Goal: Check status: Check status

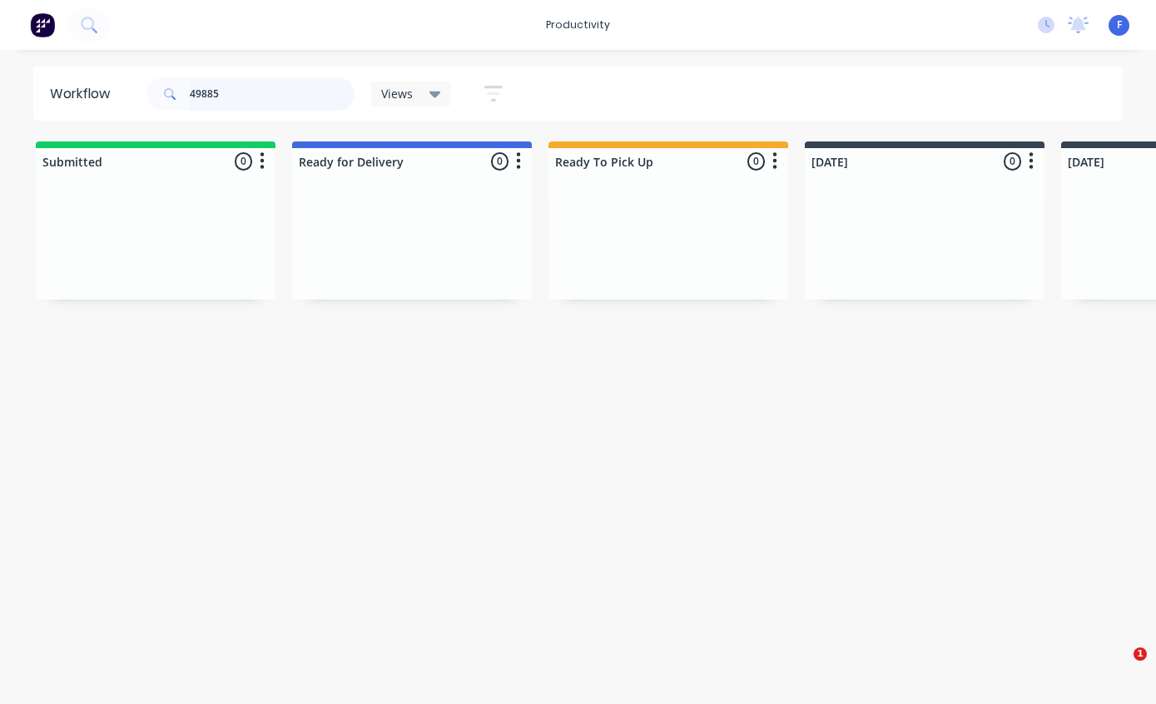
click at [276, 86] on input "49885" at bounding box center [272, 93] width 165 height 33
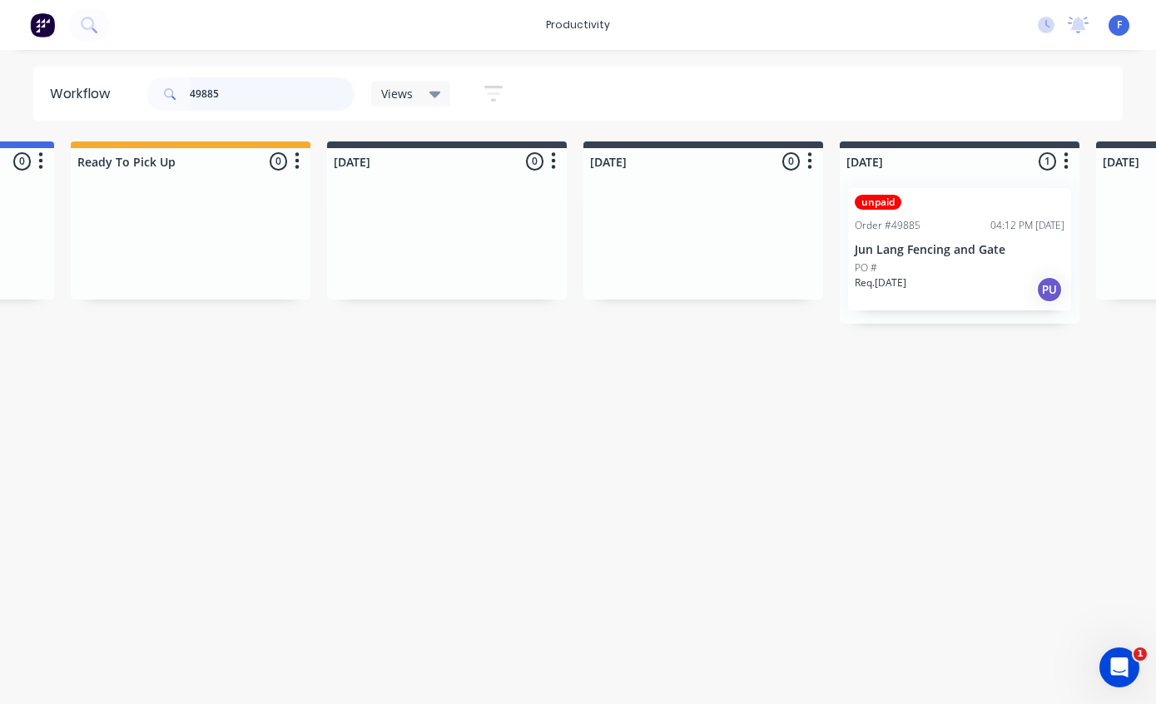
scroll to position [33, 477]
click at [238, 97] on input "49885" at bounding box center [272, 93] width 165 height 33
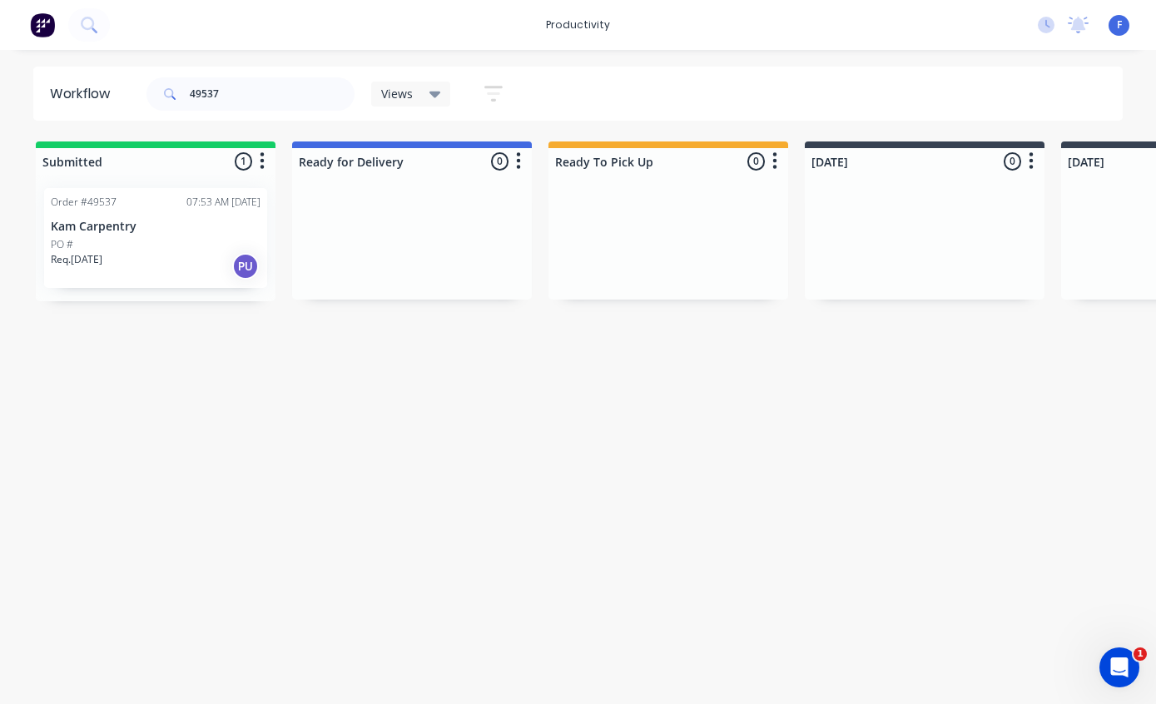
scroll to position [0, 0]
click at [146, 246] on div "PO #" at bounding box center [156, 244] width 210 height 15
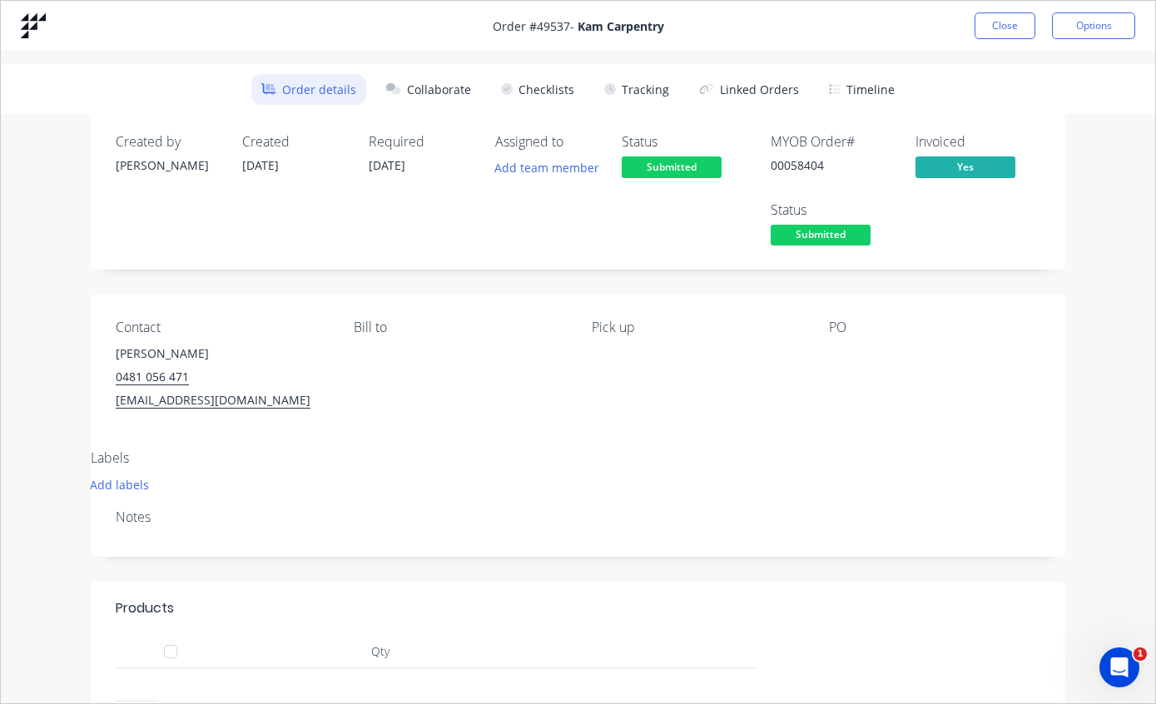
click at [636, 94] on button "Tracking" at bounding box center [636, 89] width 85 height 31
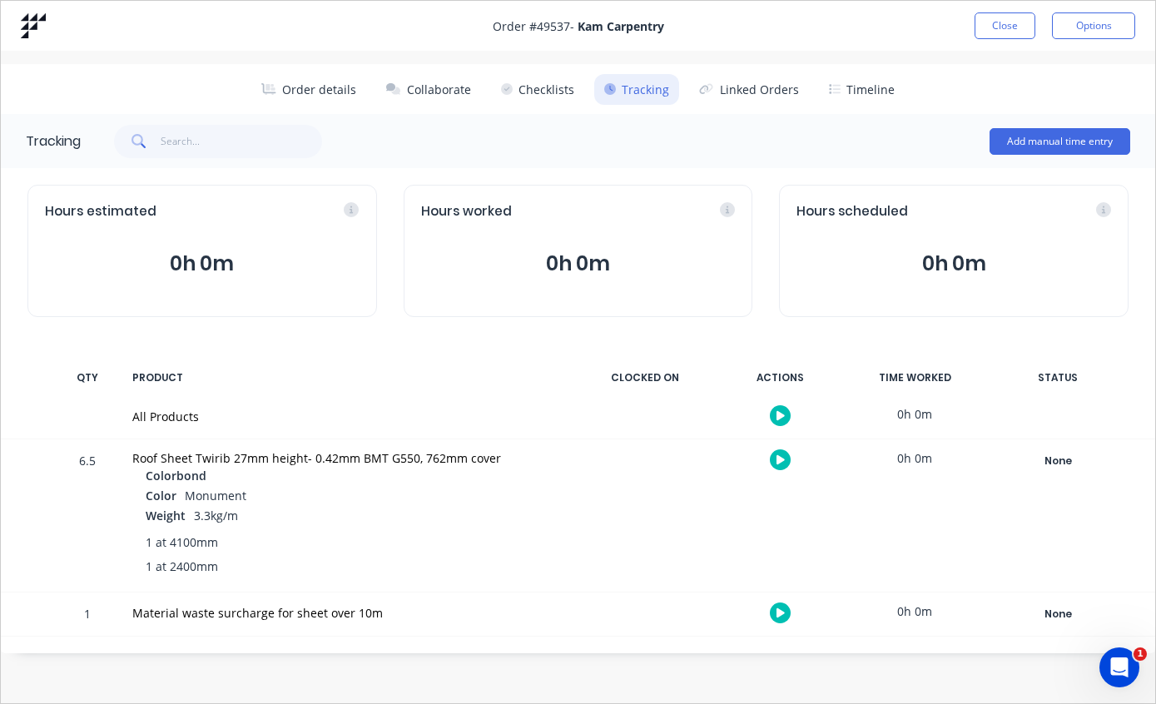
click at [1015, 23] on button "Close" at bounding box center [1005, 25] width 61 height 27
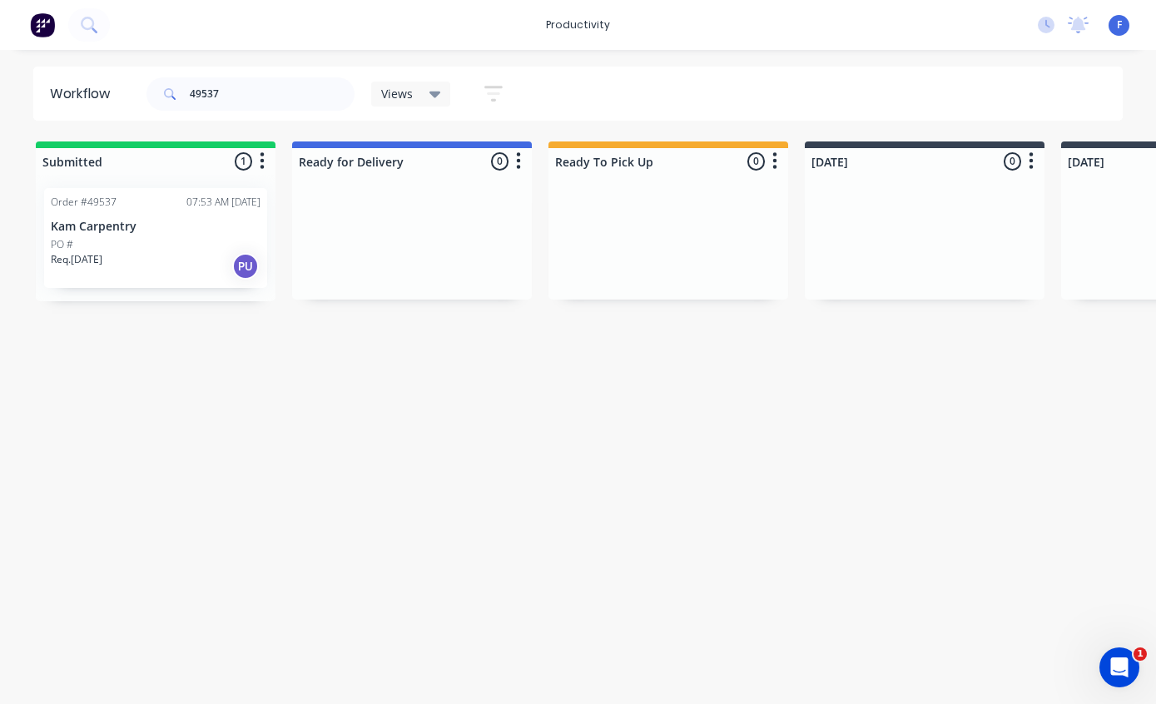
click at [138, 214] on div "Order #49537 07:53 AM [DATE] Kam Carpentry PO # Req. [DATE] PU" at bounding box center [155, 238] width 223 height 100
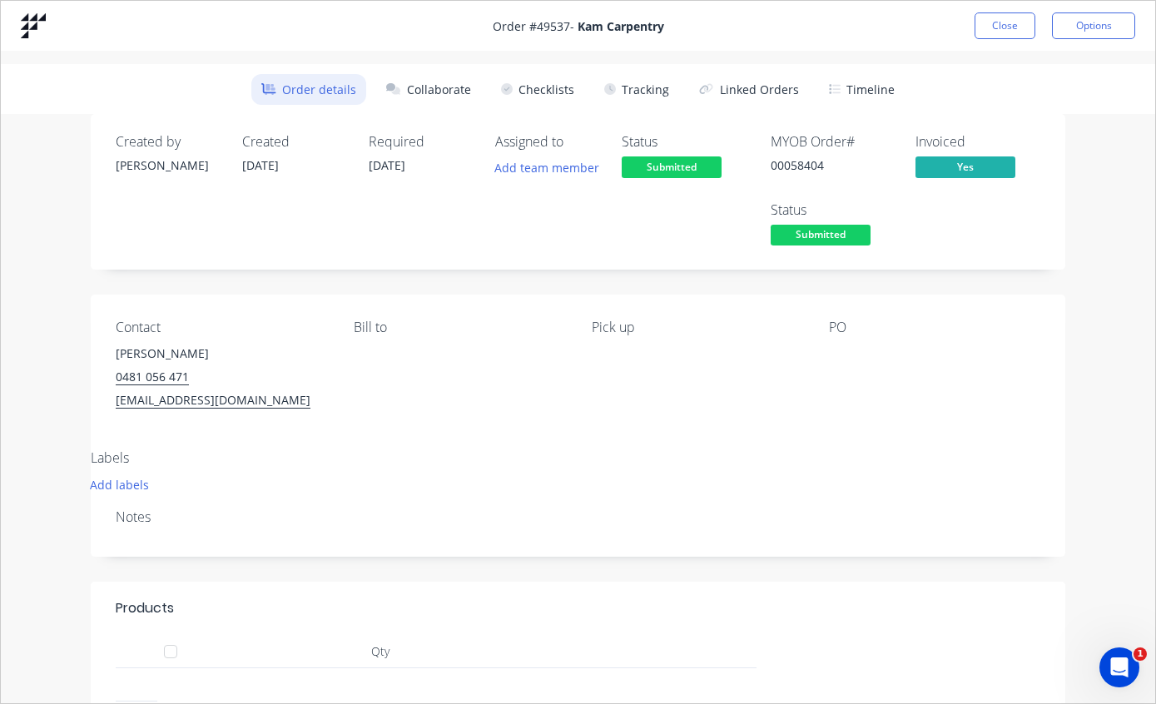
click at [654, 86] on button "Tracking" at bounding box center [636, 89] width 85 height 31
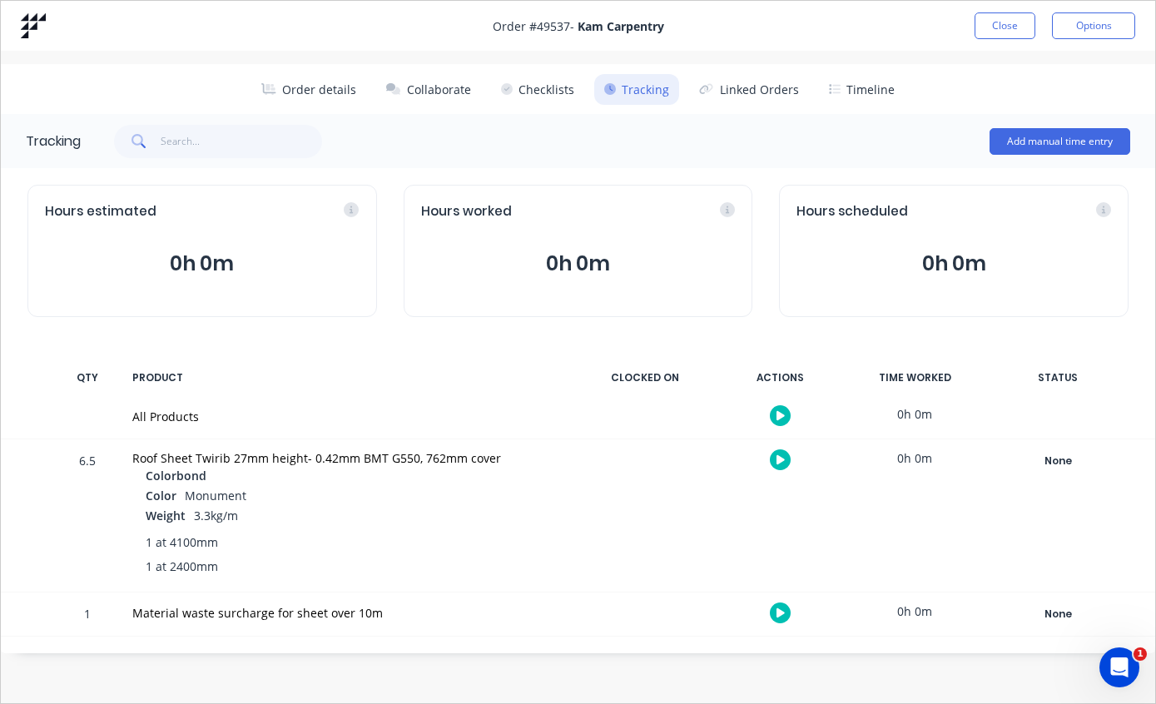
click at [1055, 459] on div "None" at bounding box center [1058, 461] width 120 height 22
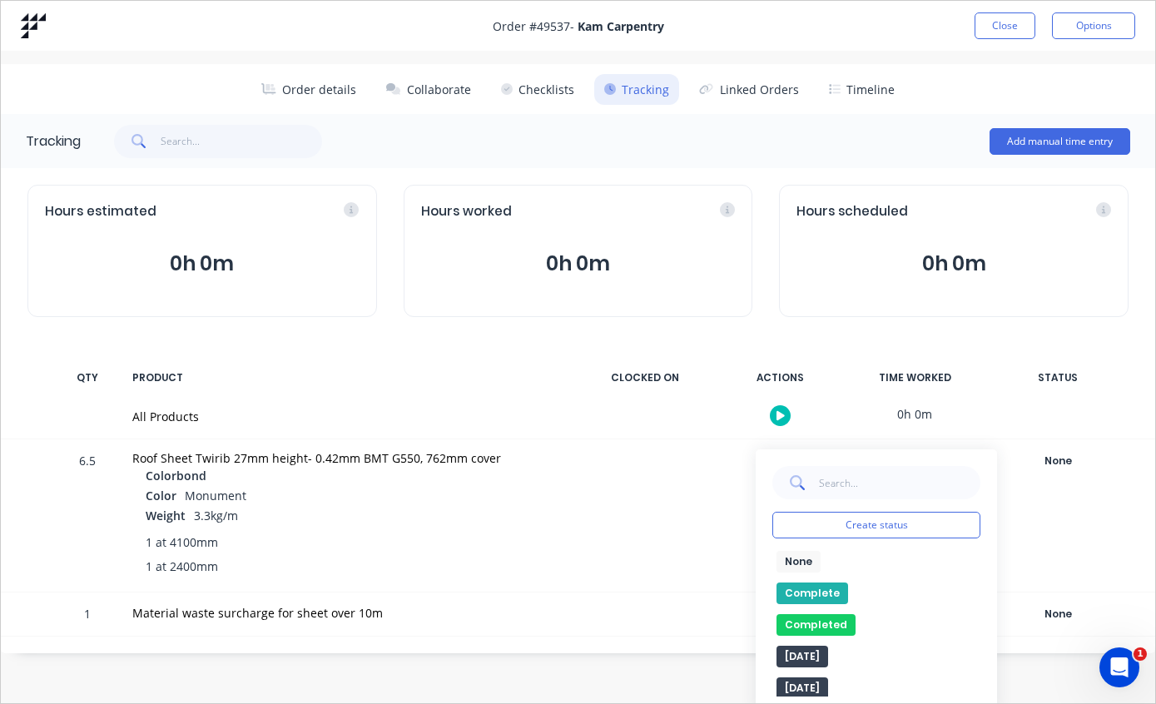
click at [811, 592] on button "Complete" at bounding box center [812, 594] width 72 height 22
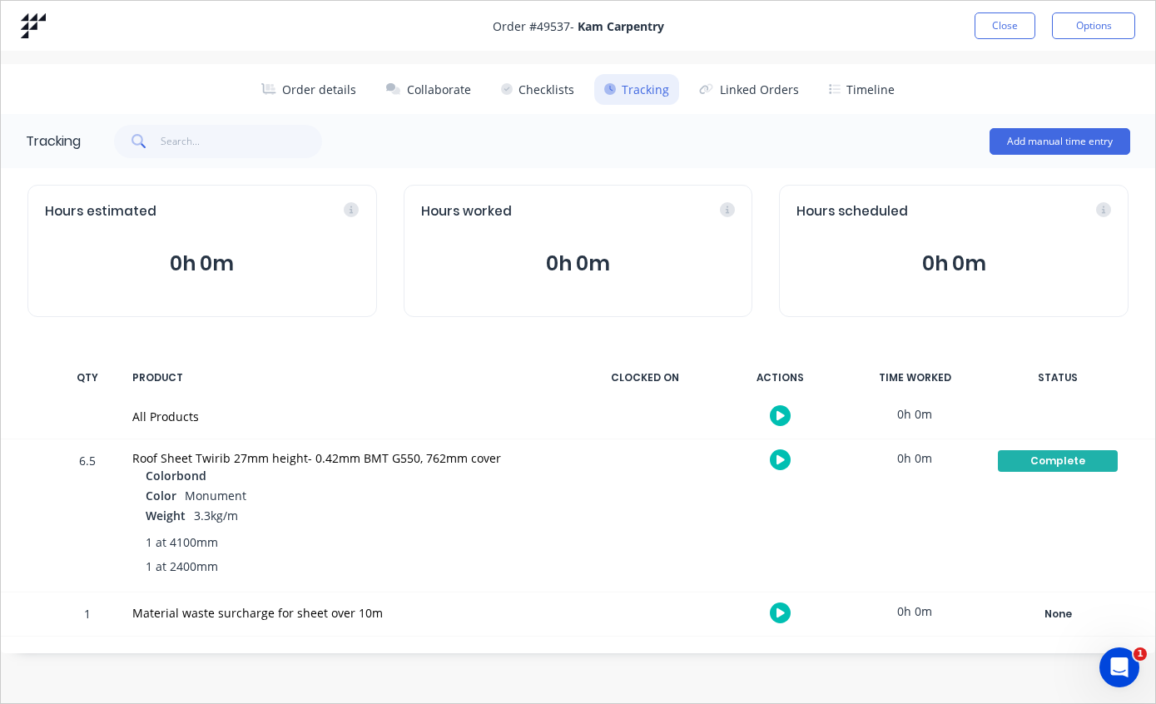
click at [989, 27] on button "Close" at bounding box center [1005, 25] width 61 height 27
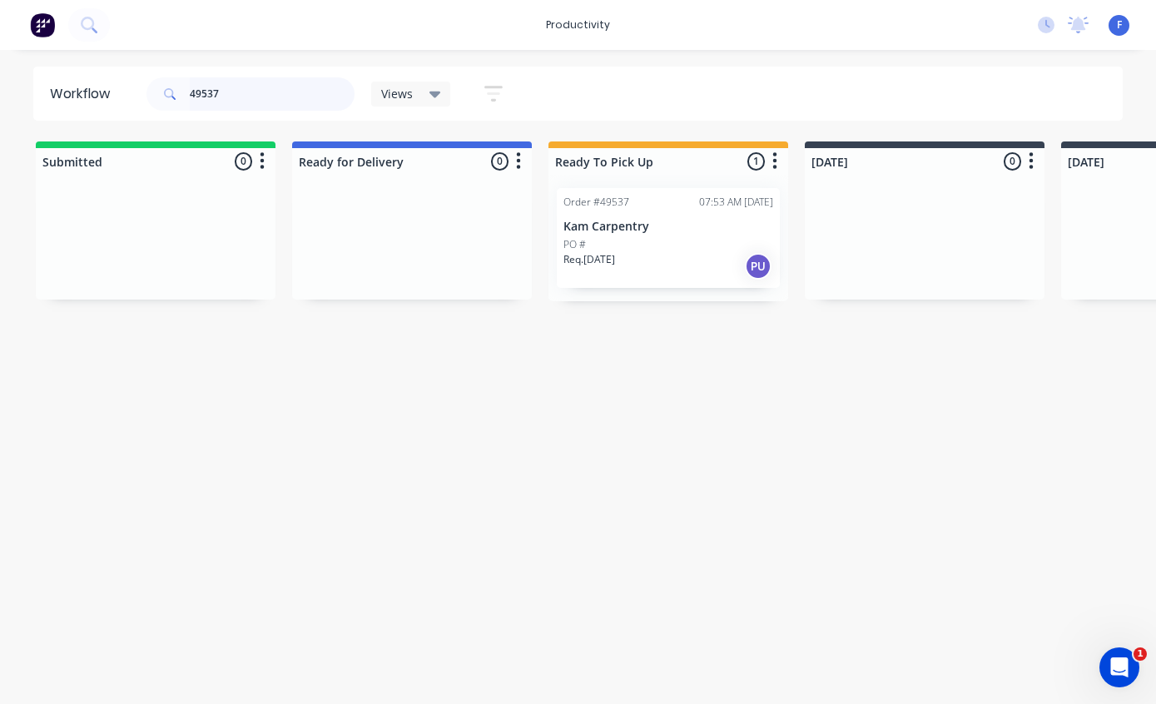
click at [288, 92] on input "49537" at bounding box center [272, 93] width 165 height 33
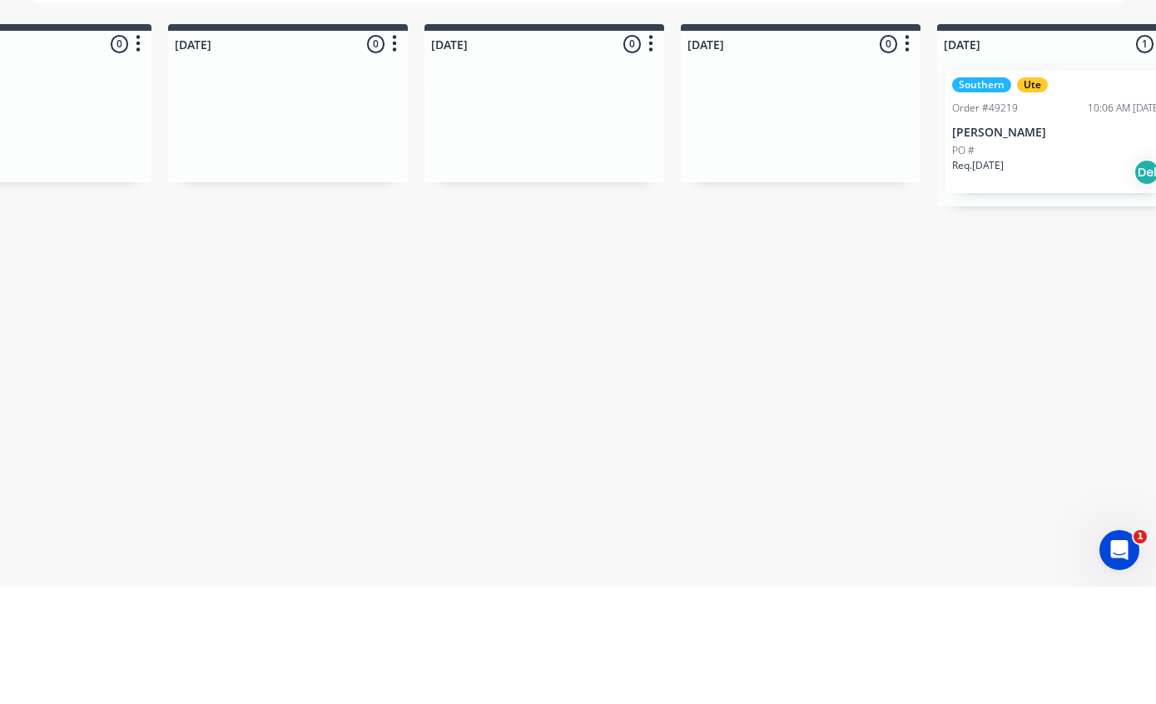
scroll to position [0, 895]
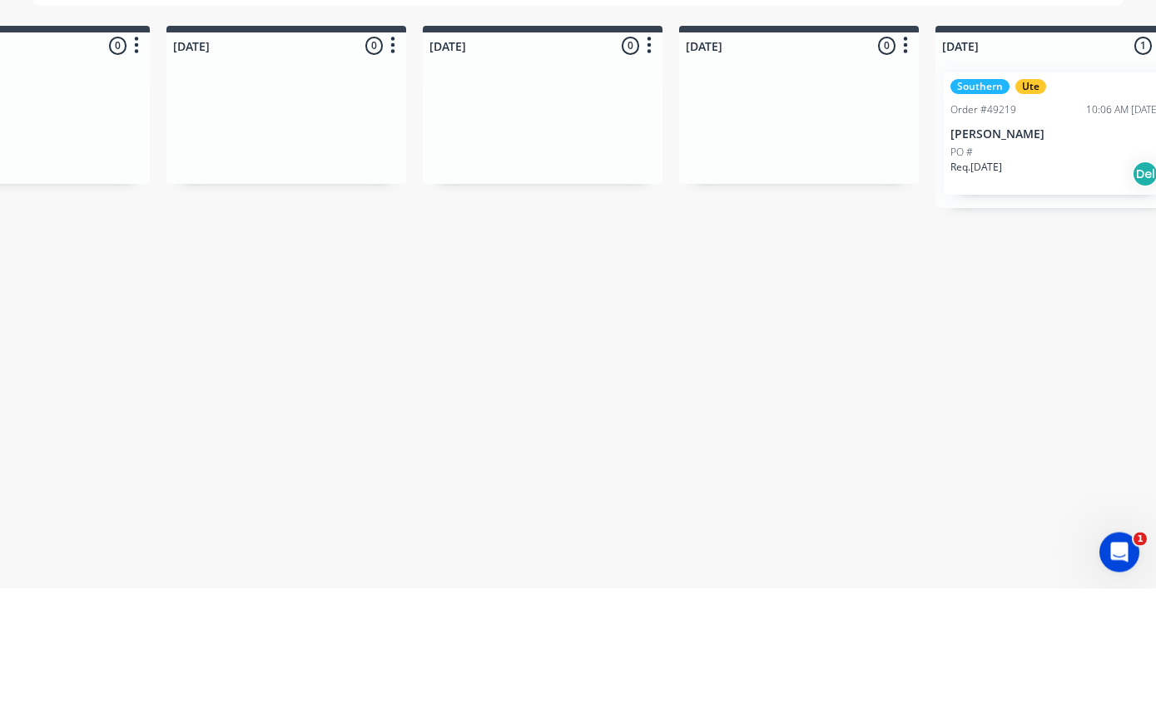
click at [1020, 243] on p "[PERSON_NAME]" at bounding box center [1055, 250] width 210 height 14
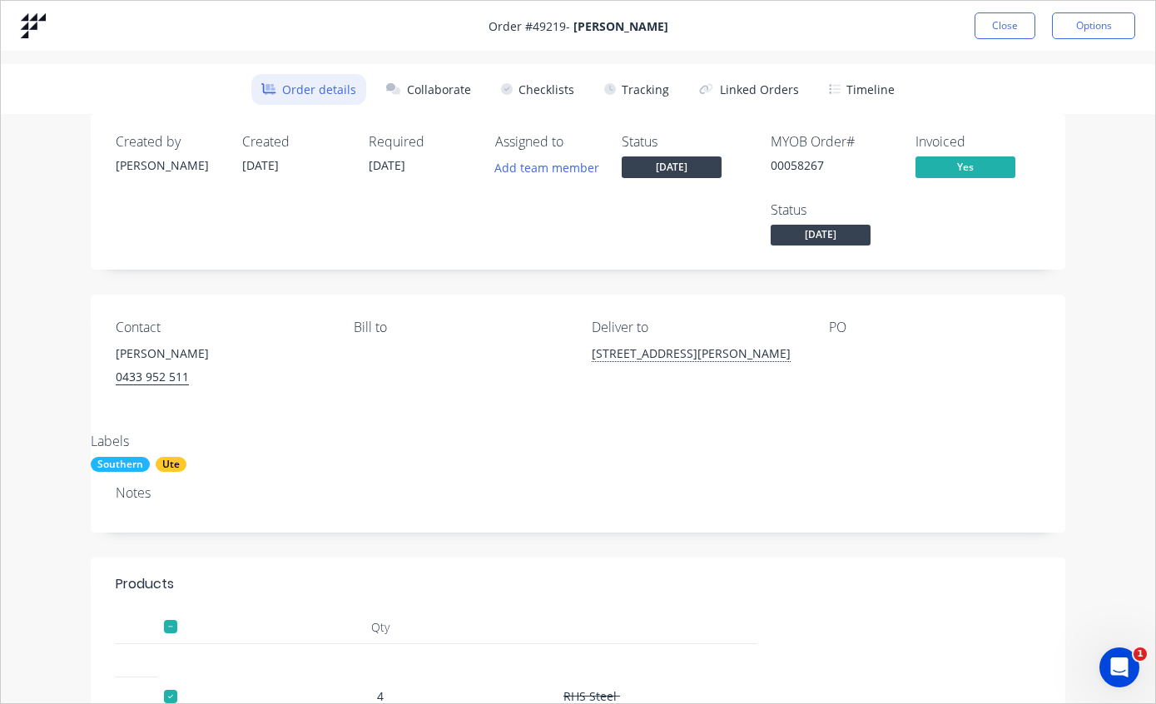
click at [632, 90] on button "Tracking" at bounding box center [636, 89] width 85 height 31
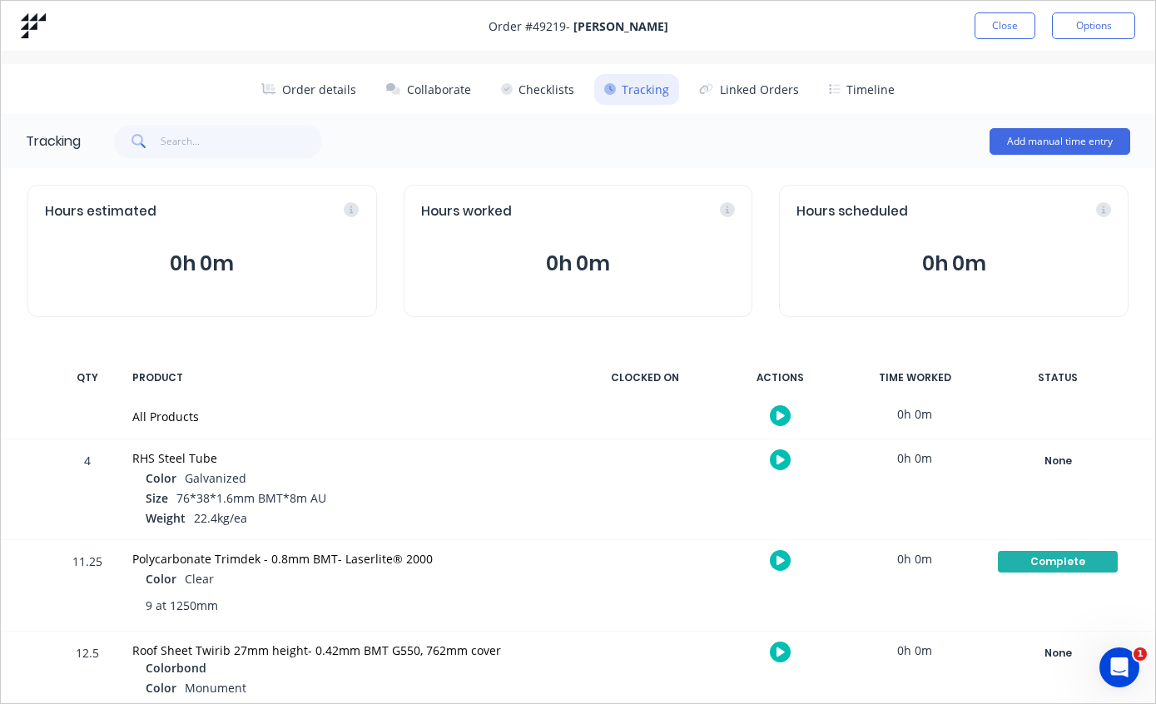
scroll to position [0, 0]
click at [862, 88] on button "Timeline" at bounding box center [862, 89] width 86 height 31
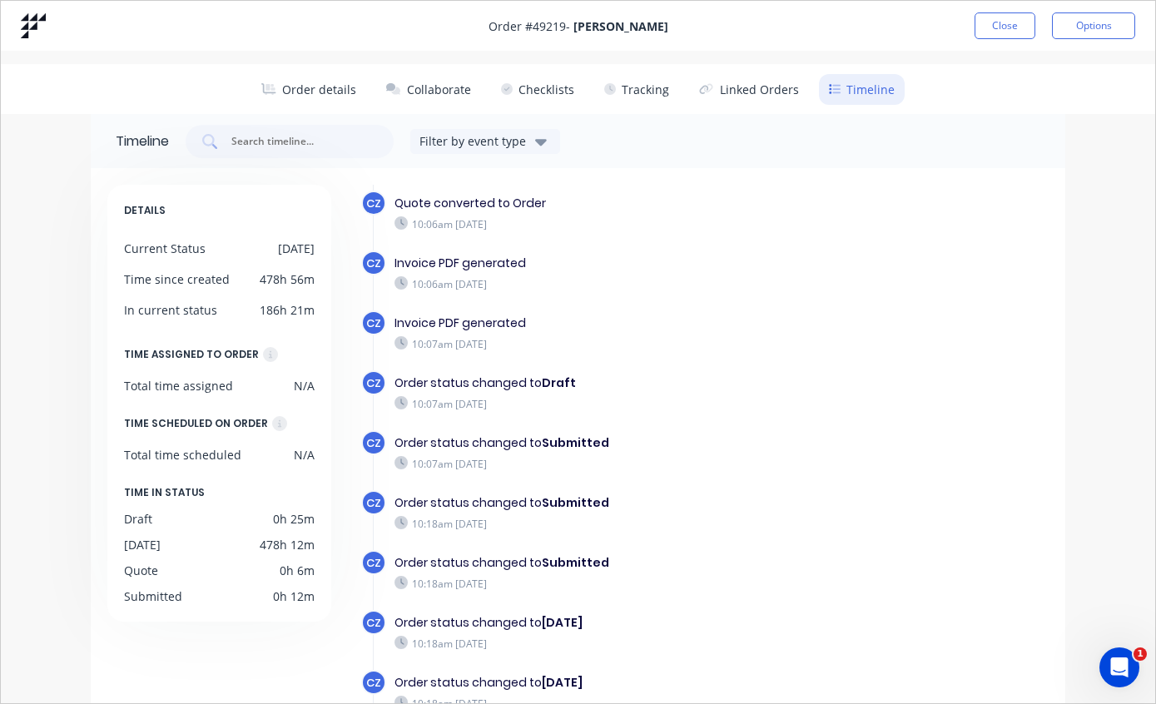
scroll to position [192, 0]
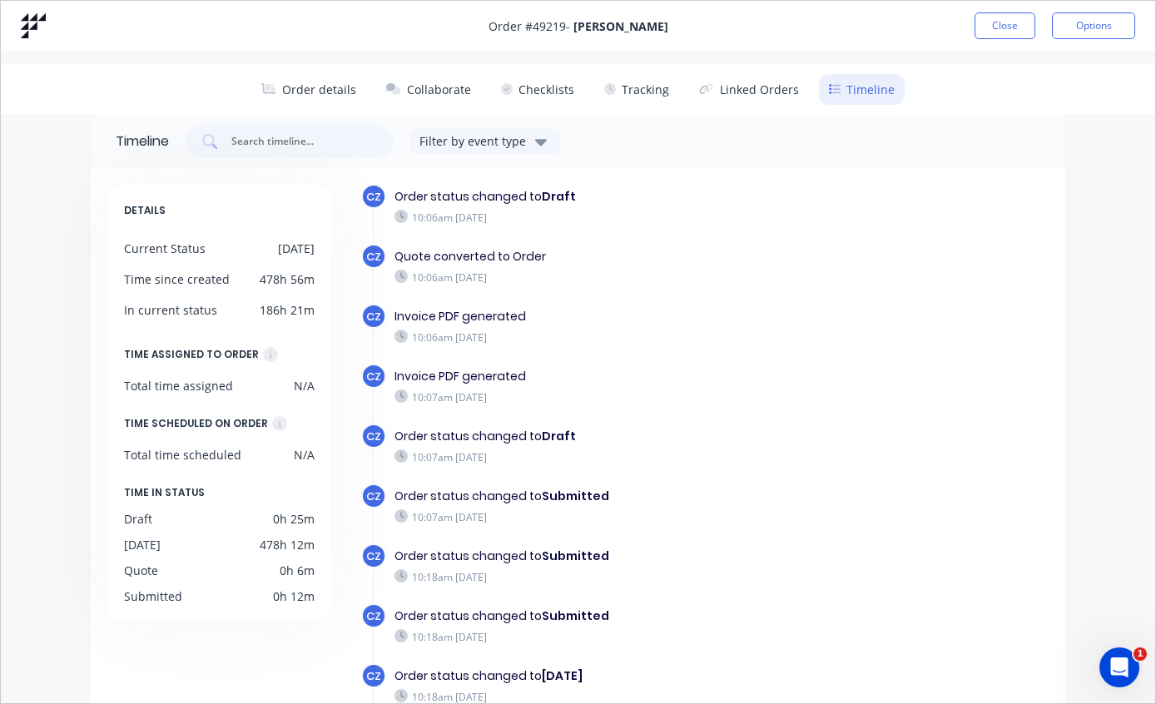
click at [997, 30] on button "Close" at bounding box center [1005, 25] width 61 height 27
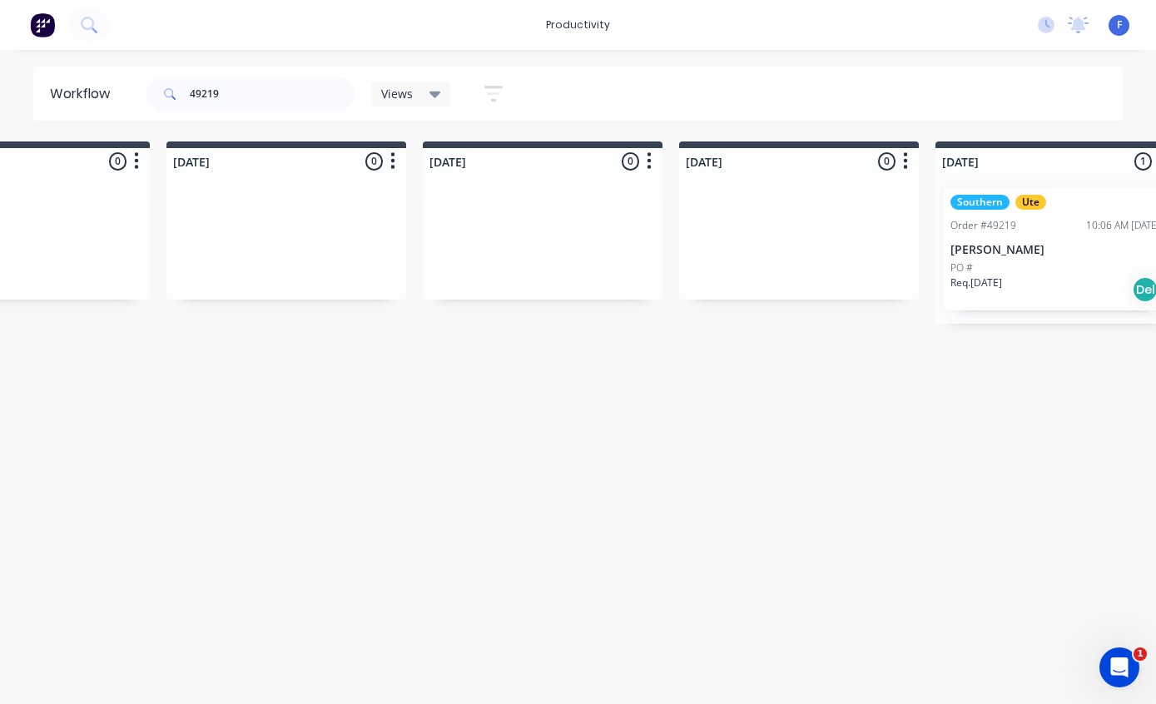
scroll to position [33, 895]
click at [1022, 223] on div "Southern Ute Order #49219 10:06 AM [DATE] [DATE][PERSON_NAME] # Req. [DATE] Del" at bounding box center [1054, 249] width 223 height 122
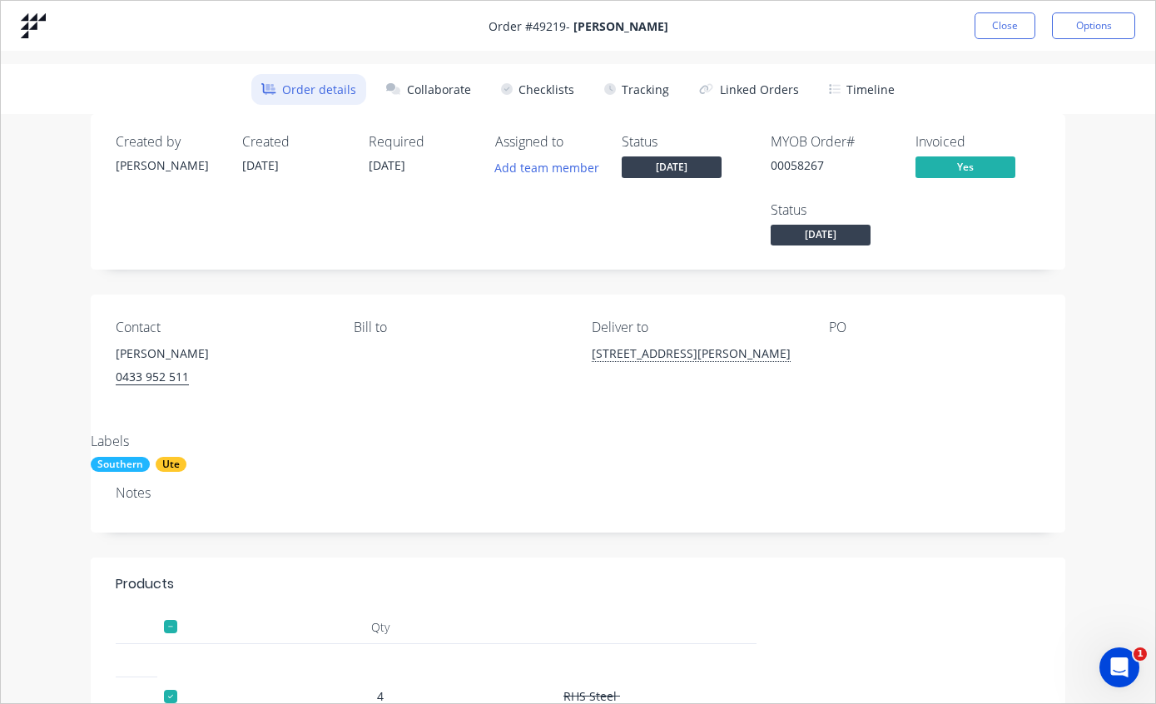
click at [653, 81] on button "Tracking" at bounding box center [636, 89] width 85 height 31
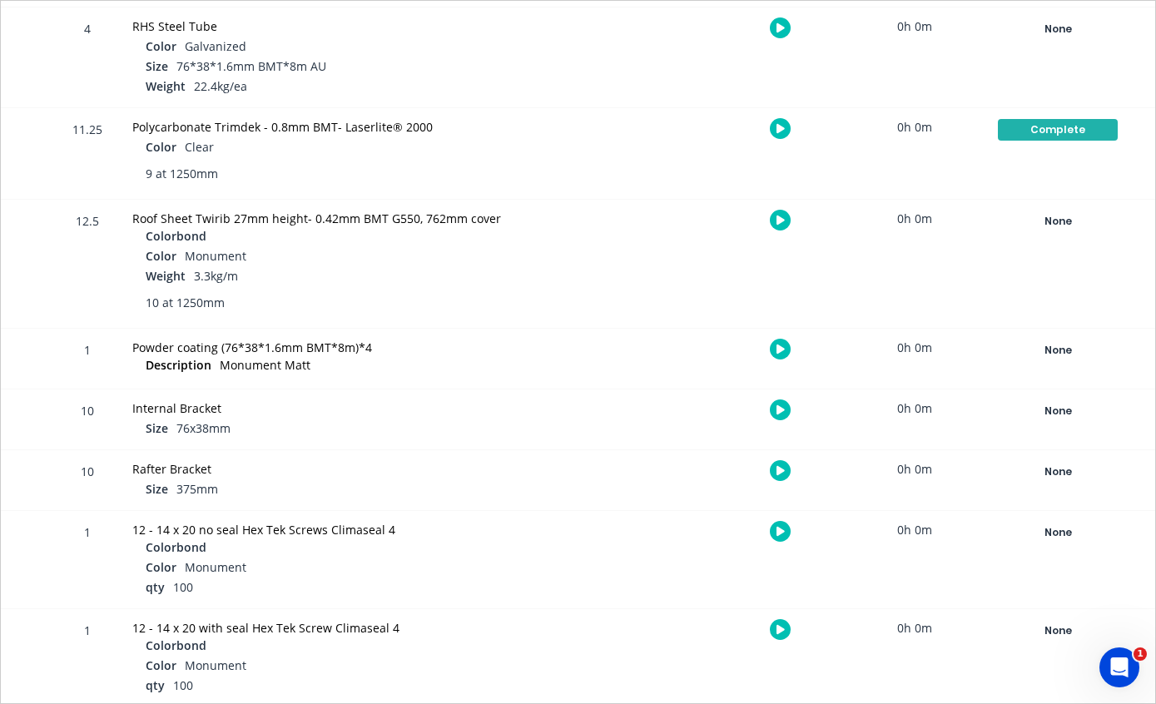
scroll to position [438, 0]
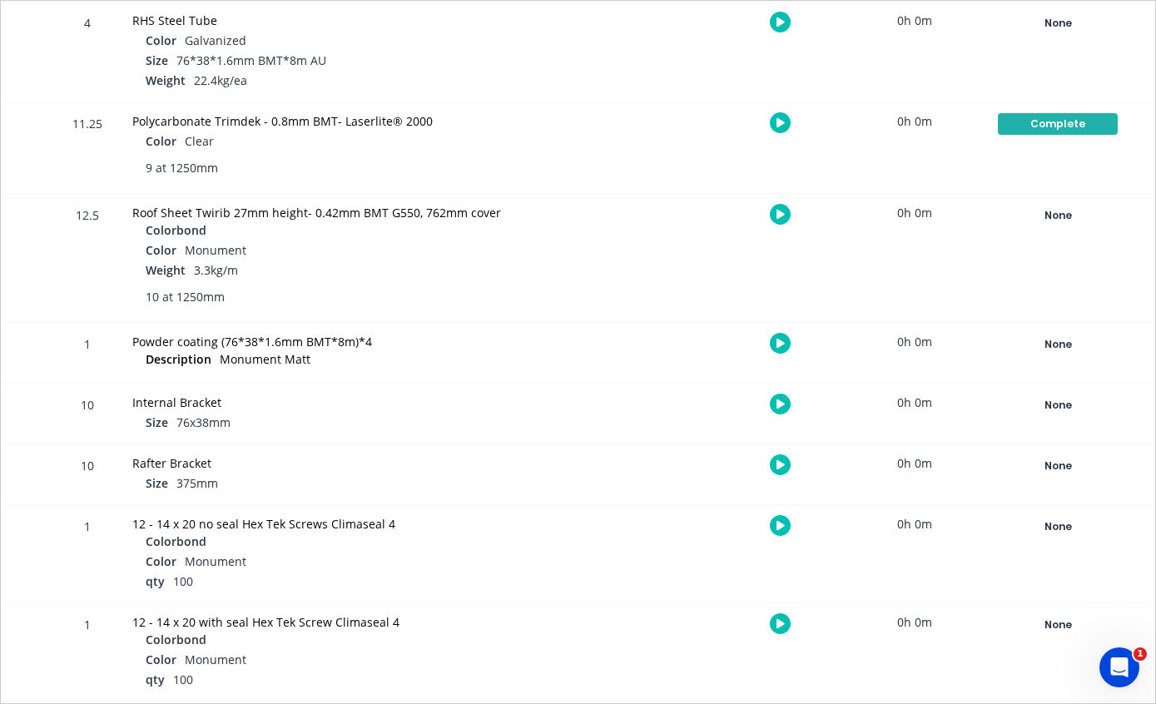
click at [1053, 212] on div "None" at bounding box center [1058, 216] width 120 height 22
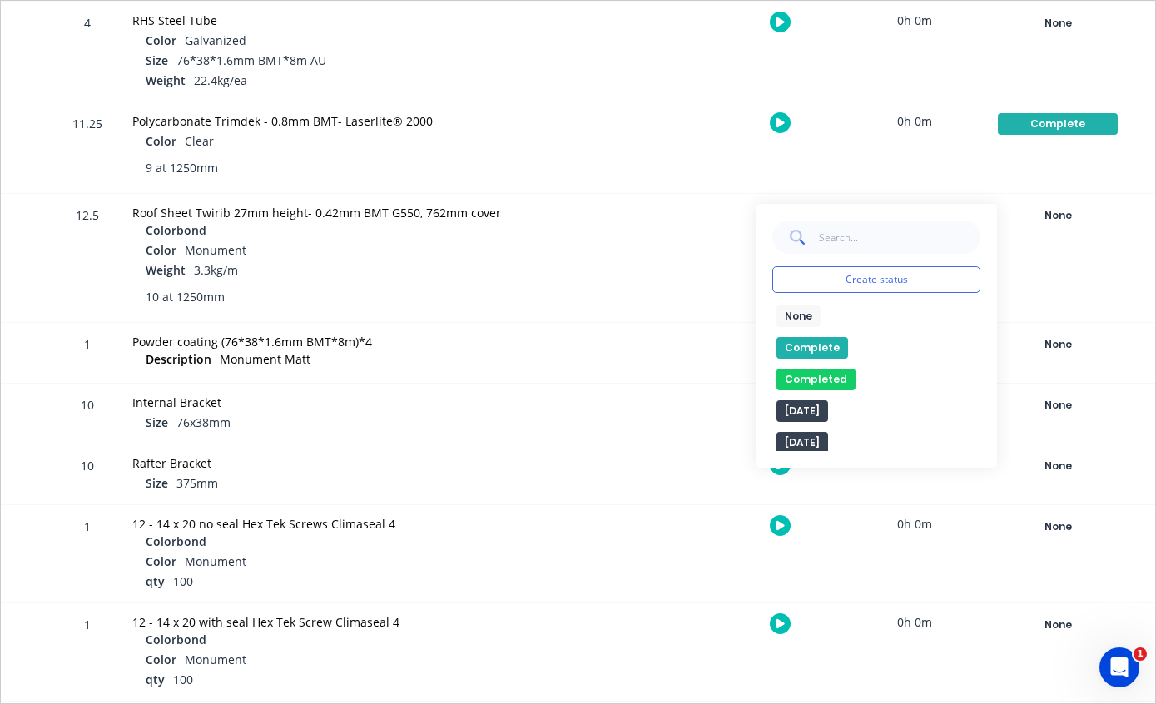
click at [805, 345] on button "Complete" at bounding box center [812, 348] width 72 height 22
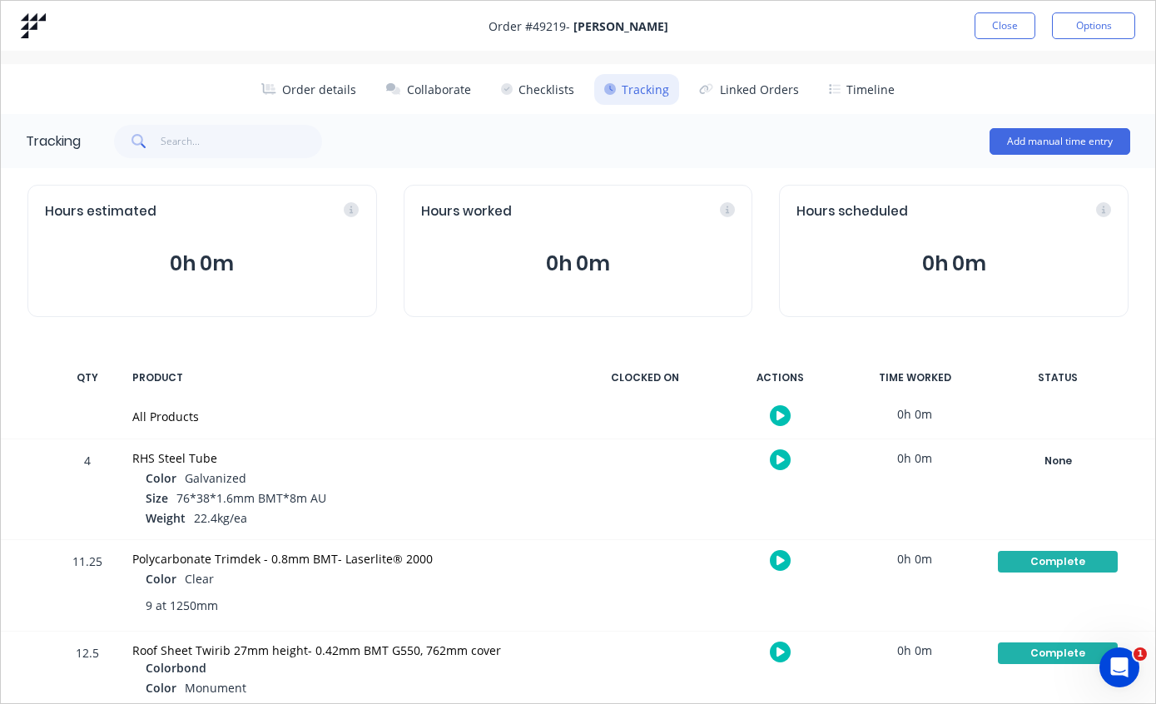
scroll to position [0, 0]
click at [852, 83] on button "Timeline" at bounding box center [862, 89] width 86 height 31
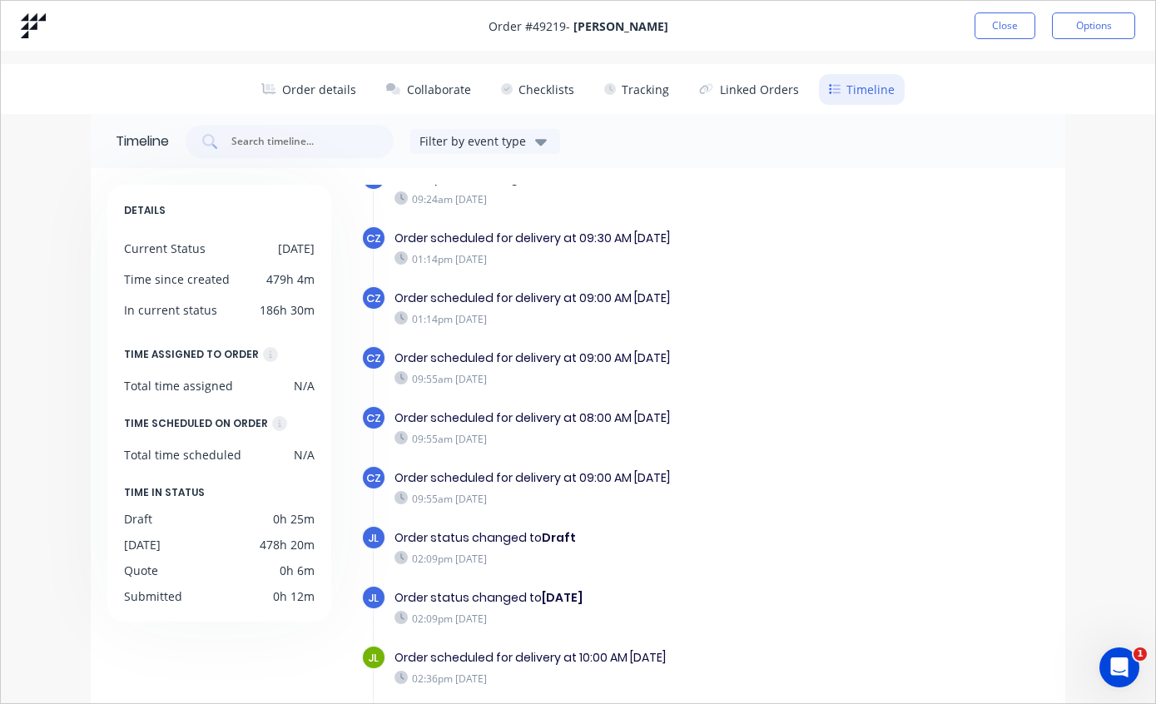
click at [996, 22] on button "Close" at bounding box center [1005, 25] width 61 height 27
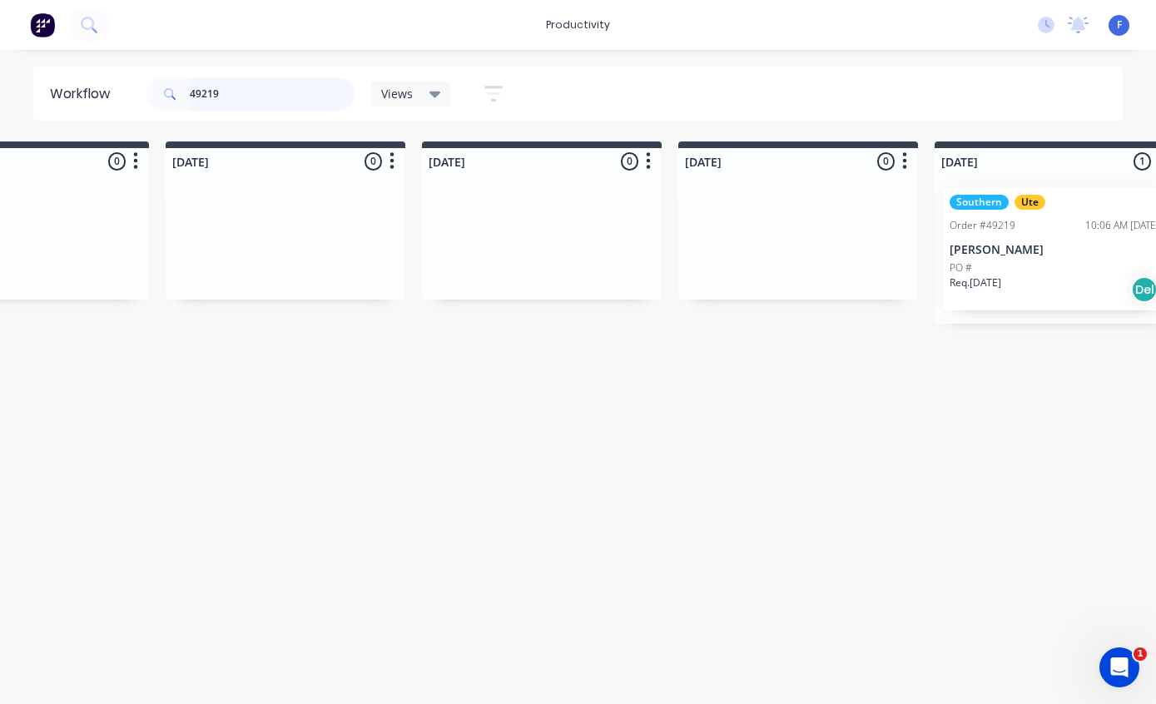
scroll to position [33, 895]
click at [285, 103] on input "49219" at bounding box center [272, 93] width 165 height 33
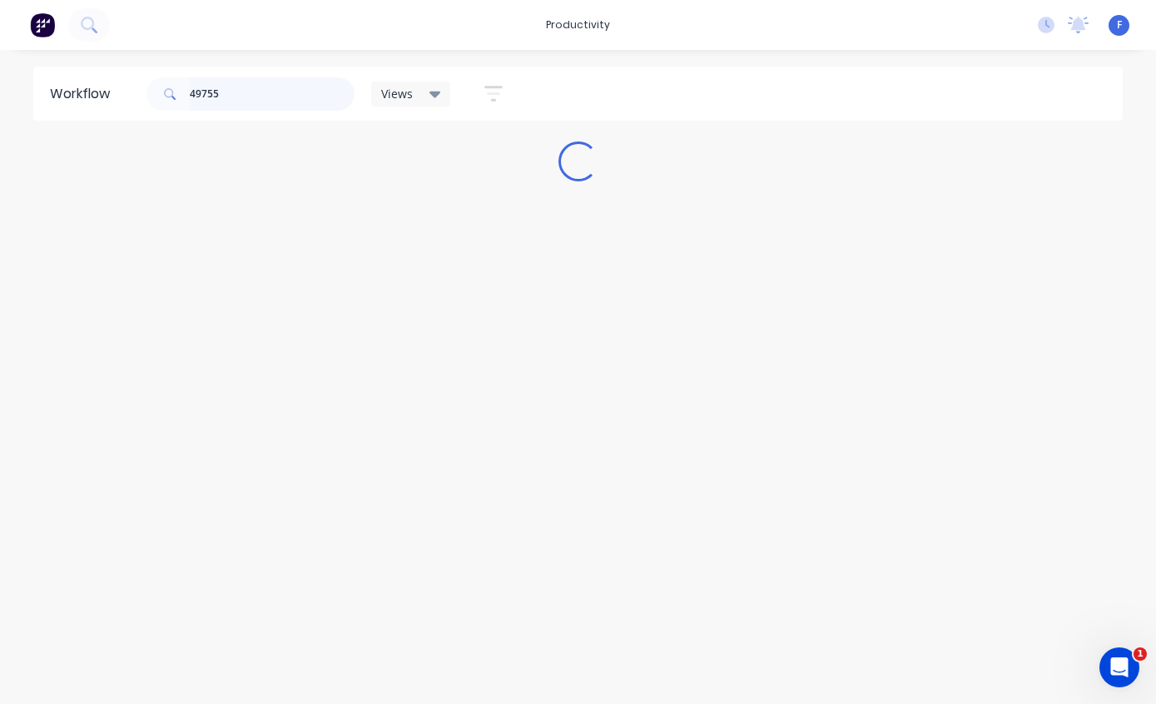
scroll to position [33, 0]
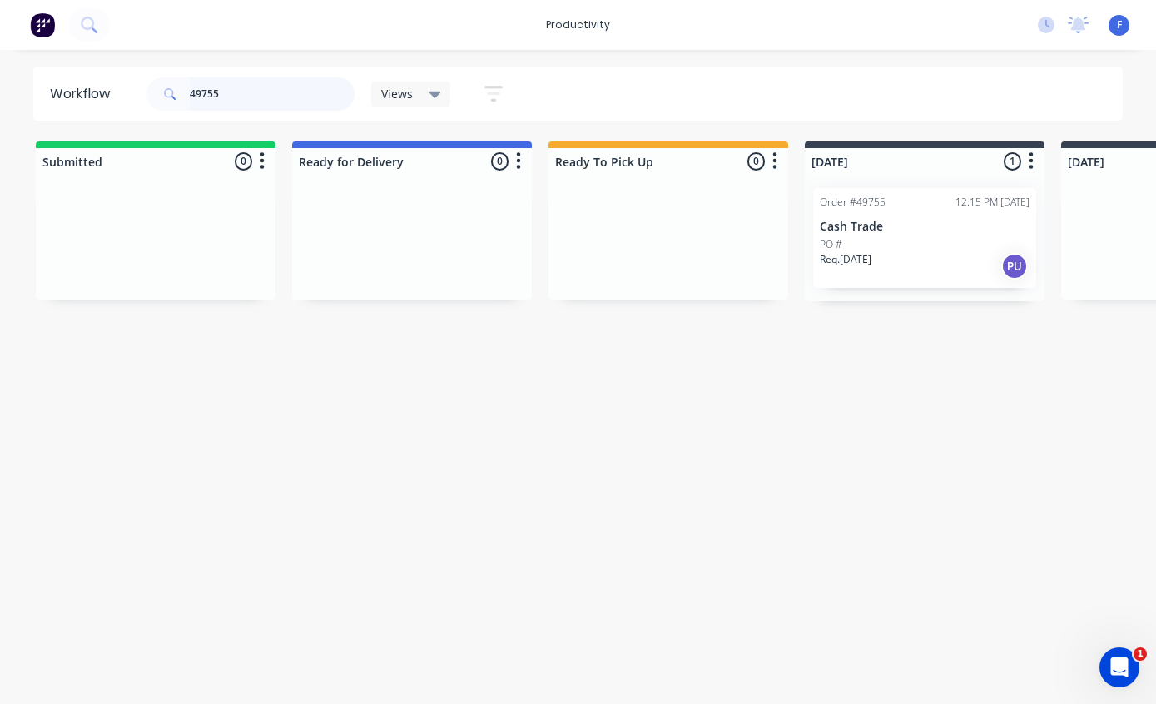
type input "49755"
click at [892, 220] on p "Cash Trade" at bounding box center [925, 227] width 210 height 14
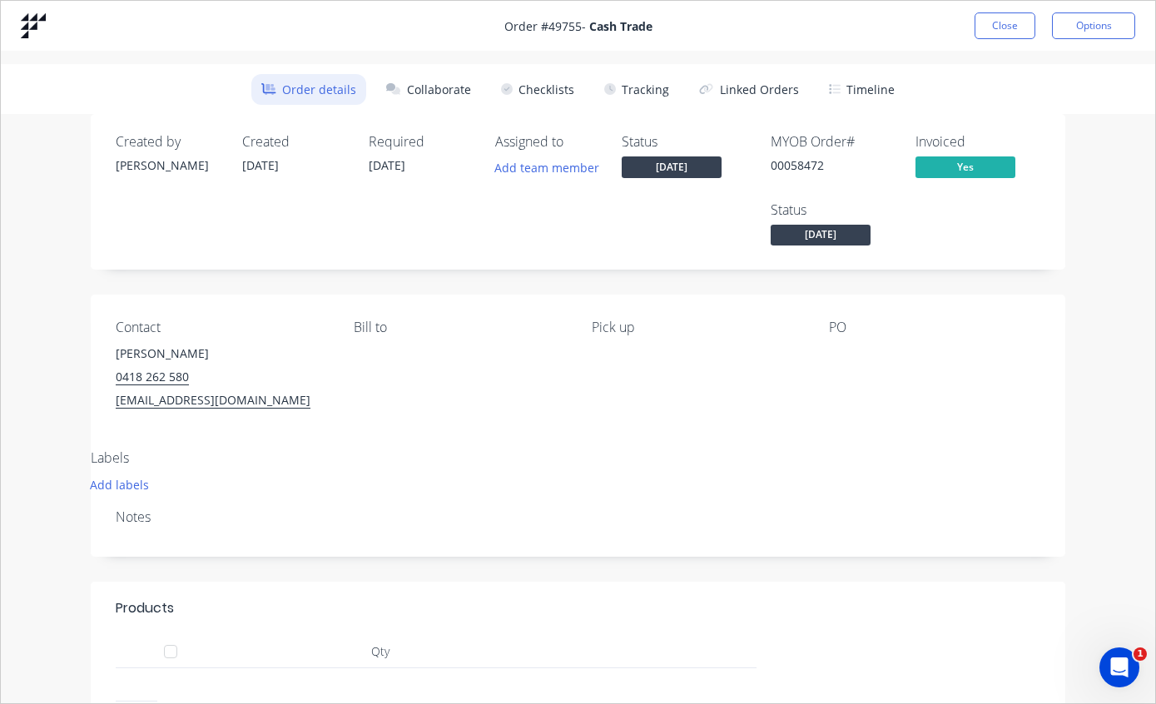
click at [649, 87] on button "Tracking" at bounding box center [636, 89] width 85 height 31
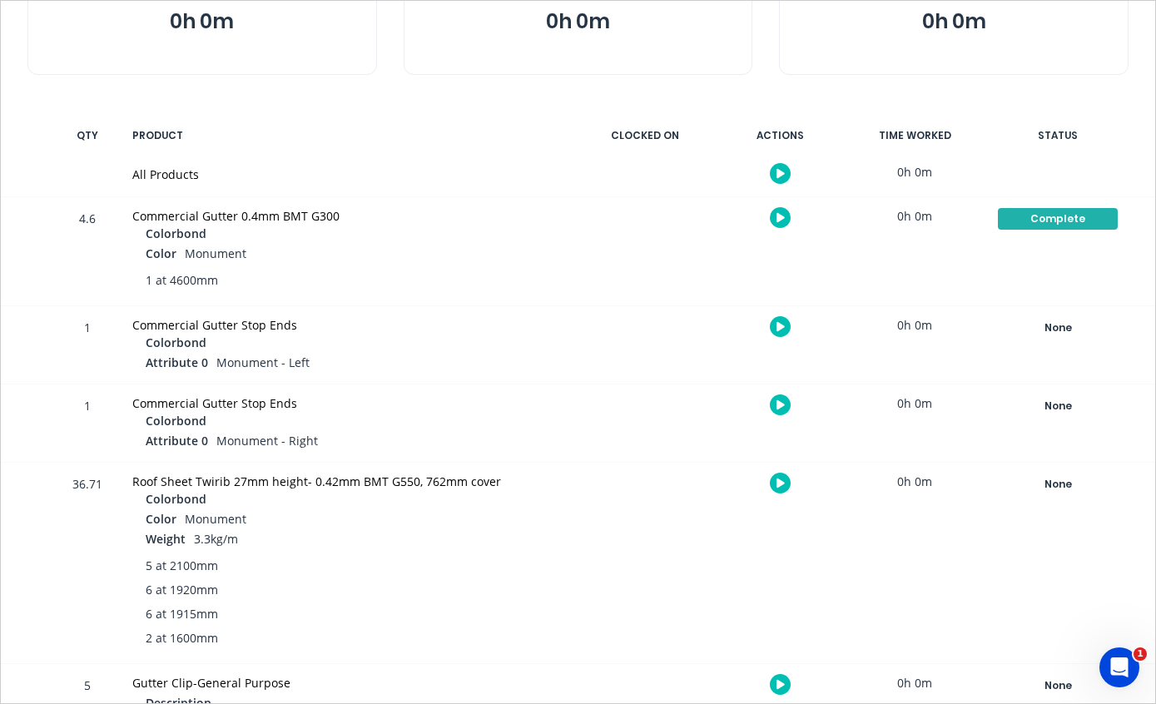
scroll to position [241, 0]
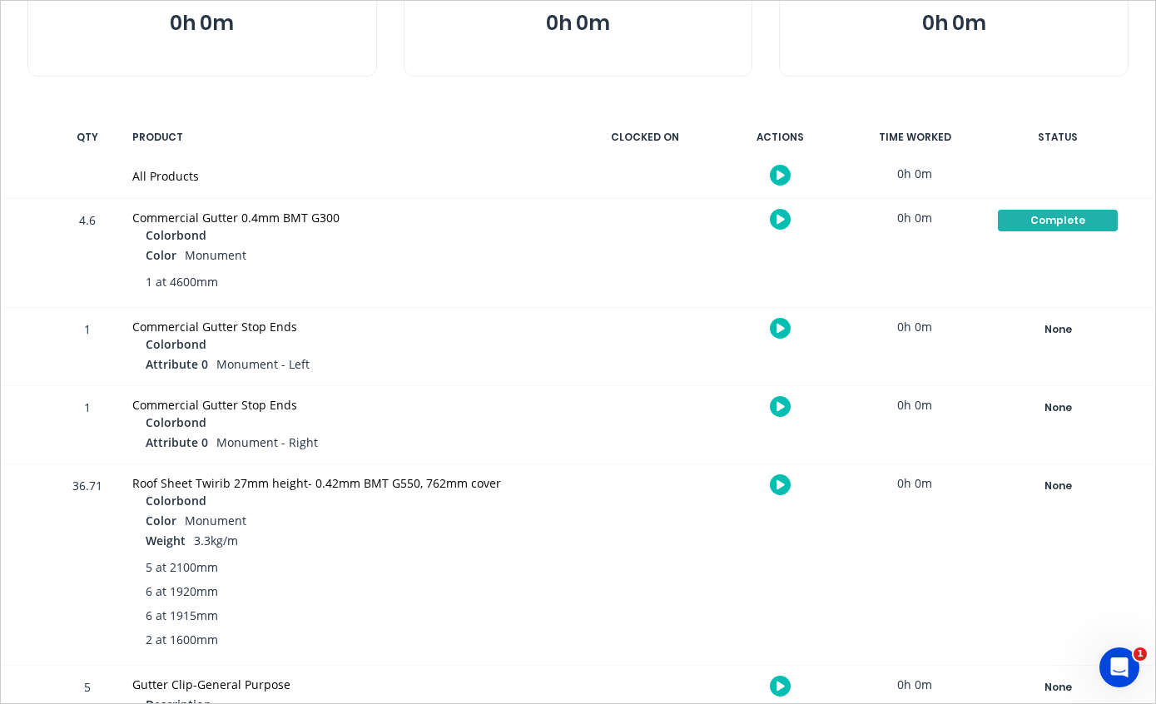
click at [1059, 485] on div "None" at bounding box center [1058, 486] width 120 height 22
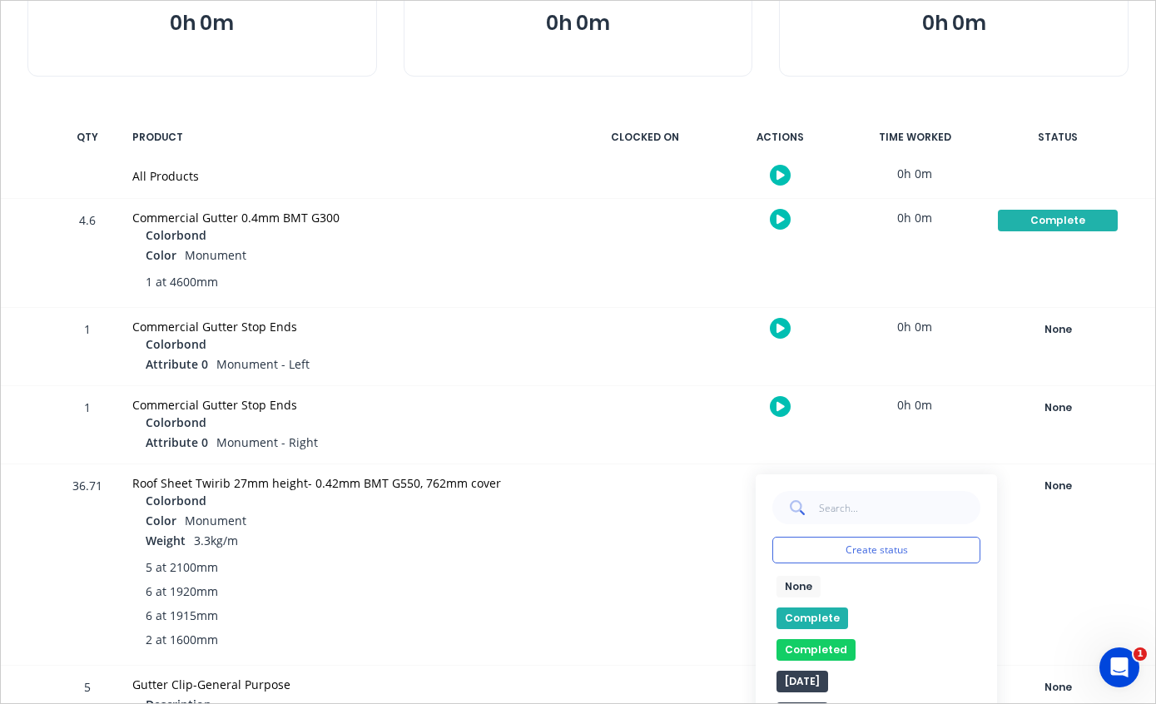
click at [817, 613] on button "Complete" at bounding box center [812, 619] width 72 height 22
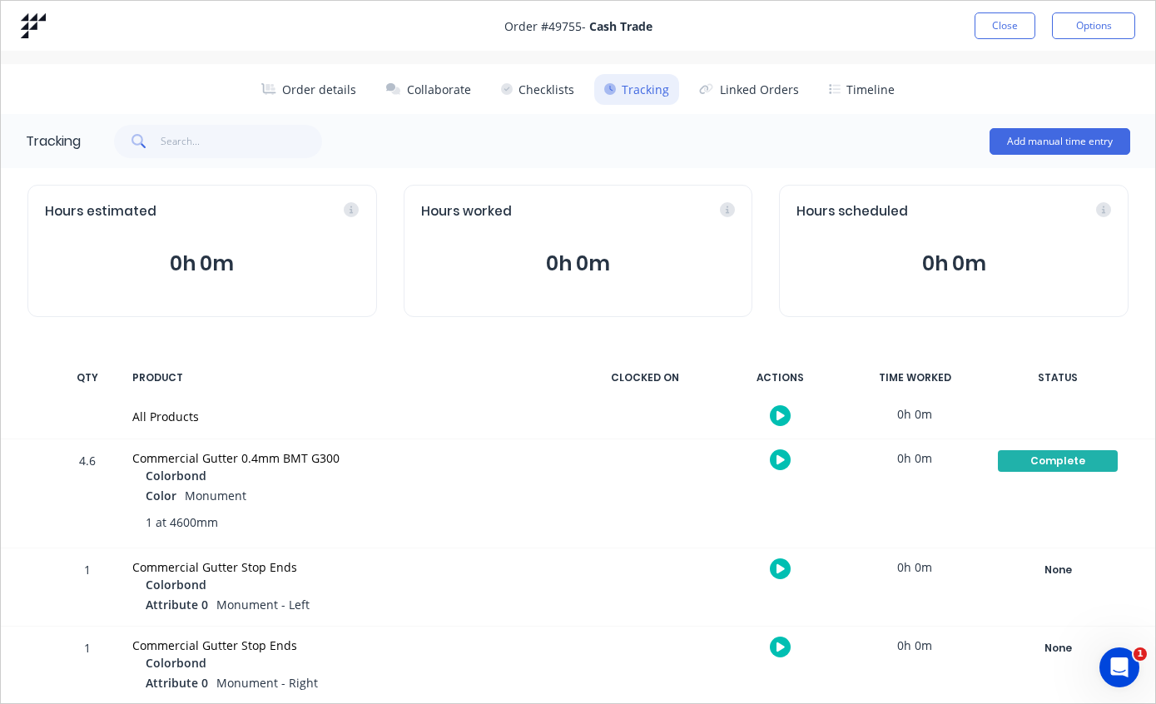
scroll to position [-1, 0]
click at [1010, 27] on button "Close" at bounding box center [1005, 25] width 61 height 27
